Goal: Navigation & Orientation: Find specific page/section

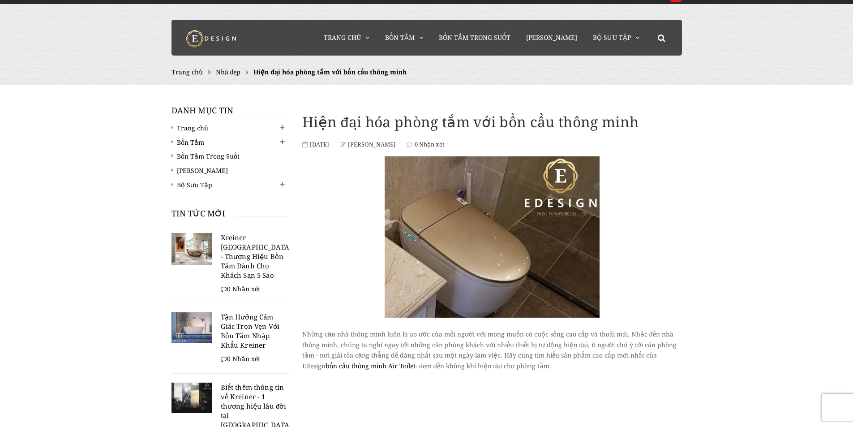
scroll to position [11, 0]
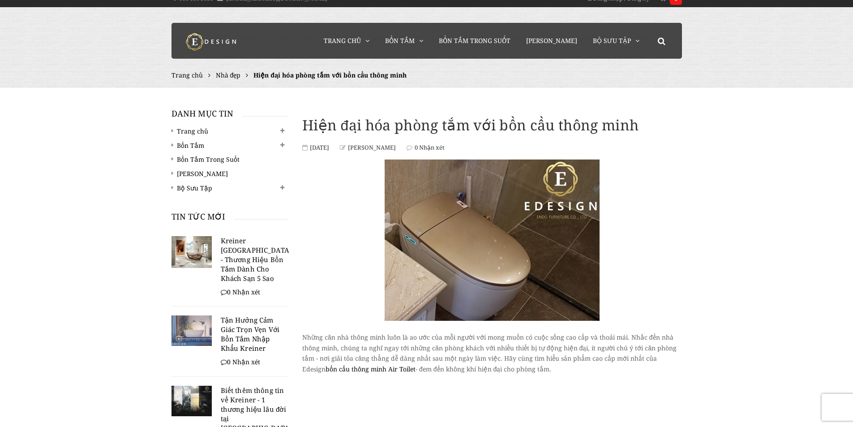
click at [478, 260] on img at bounding box center [491, 239] width 215 height 161
click at [514, 267] on img at bounding box center [491, 239] width 215 height 161
click at [479, 43] on span "Bồn Tắm Trong Suốt" at bounding box center [475, 40] width 72 height 9
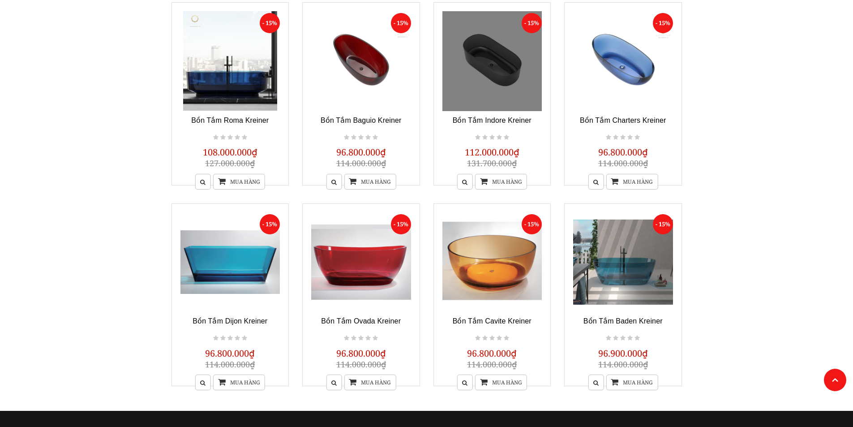
scroll to position [179, 0]
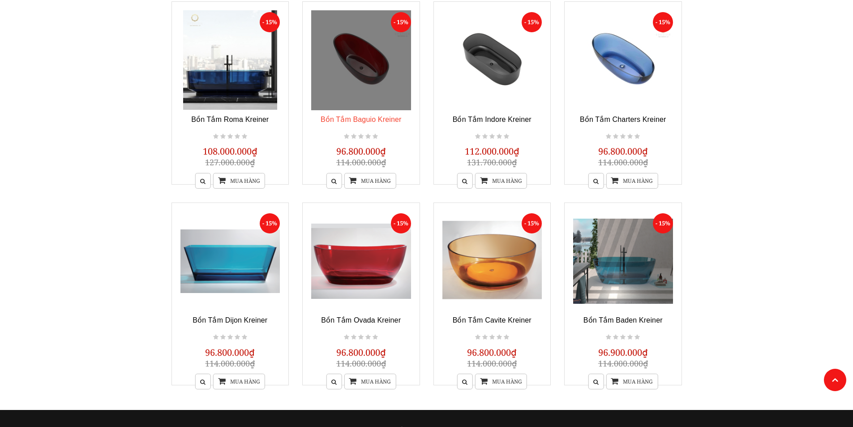
click at [387, 119] on link "Bồn Tắm Baguio Kreiner" at bounding box center [360, 119] width 81 height 8
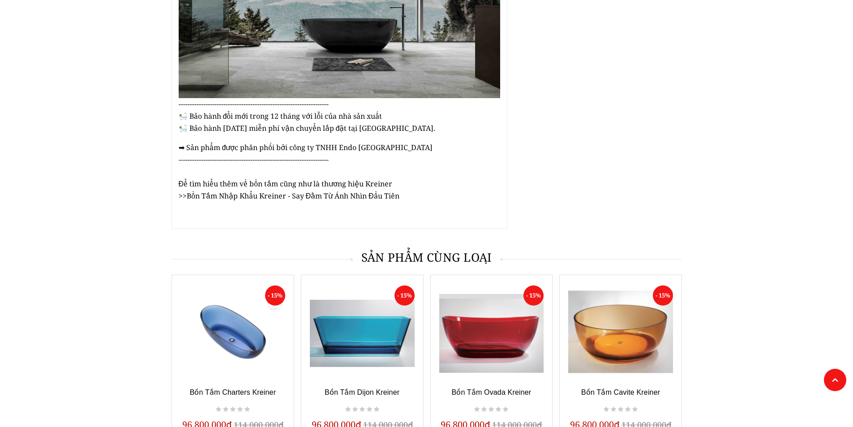
scroll to position [1566, 0]
